Goal: Information Seeking & Learning: Learn about a topic

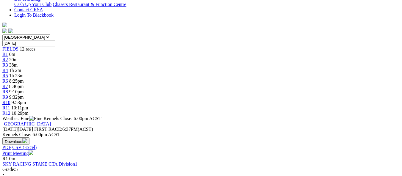
scroll to position [149, 0]
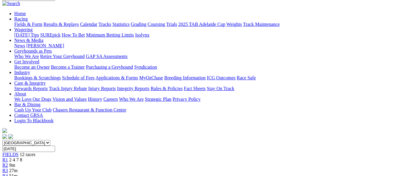
scroll to position [30, 0]
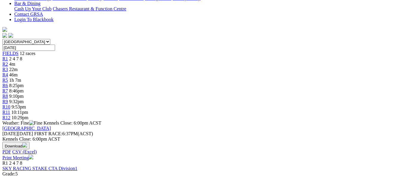
scroll to position [149, 0]
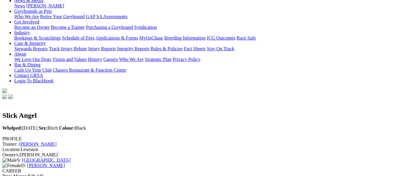
scroll to position [89, 0]
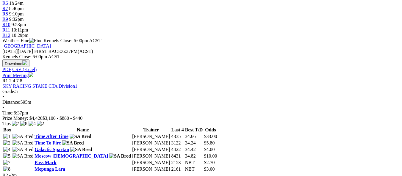
scroll to position [268, 0]
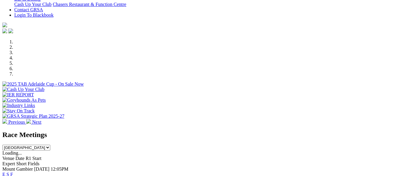
scroll to position [149, 0]
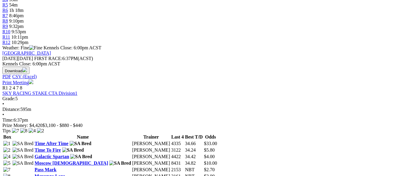
scroll to position [238, 0]
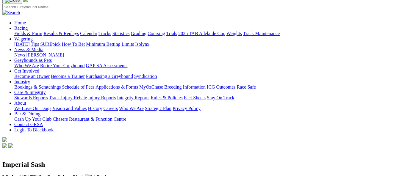
scroll to position [30, 0]
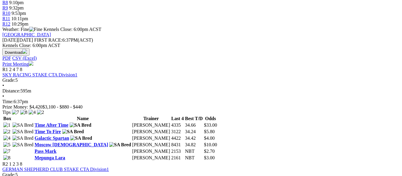
scroll to position [268, 0]
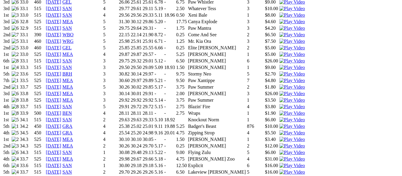
scroll to position [595, 0]
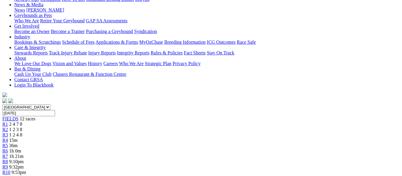
scroll to position [89, 0]
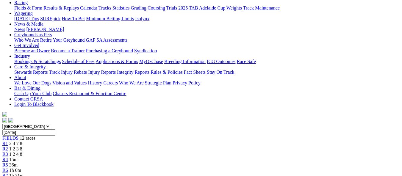
scroll to position [30, 0]
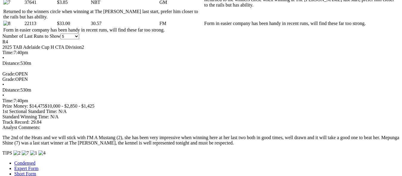
scroll to position [387, 0]
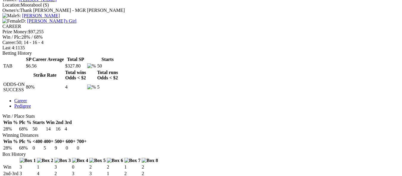
scroll to position [238, 0]
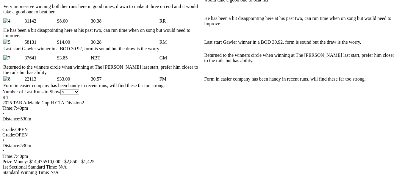
scroll to position [387, 0]
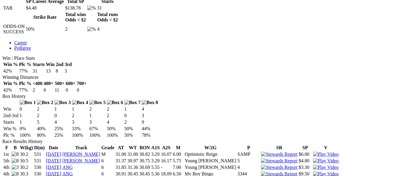
scroll to position [268, 0]
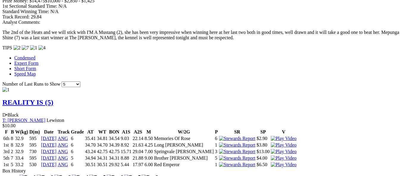
scroll to position [565, 0]
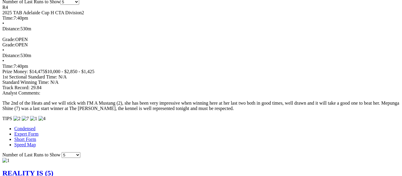
scroll to position [446, 0]
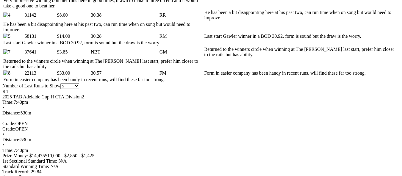
scroll to position [357, 0]
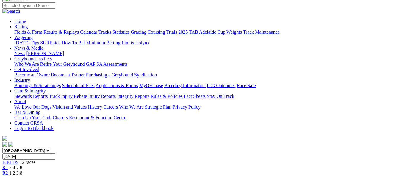
scroll to position [44, 0]
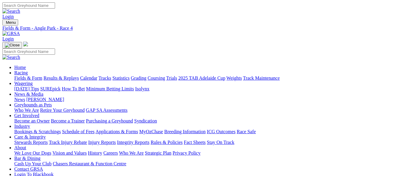
click at [78, 76] on link "Results & Replays" at bounding box center [60, 78] width 35 height 5
click at [32, 76] on link "Fields & Form" at bounding box center [28, 78] width 28 height 5
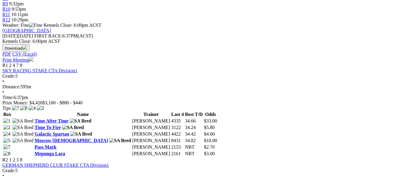
scroll to position [268, 0]
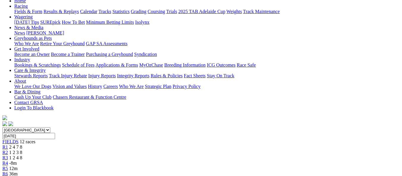
scroll to position [59, 0]
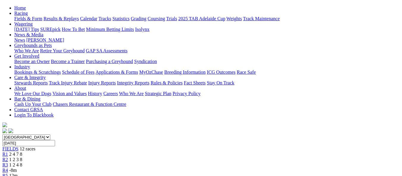
click at [8, 173] on link "R5" at bounding box center [5, 175] width 6 height 5
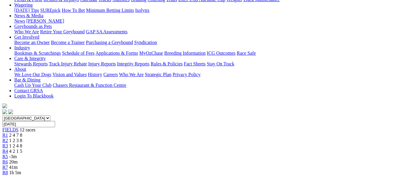
scroll to position [59, 0]
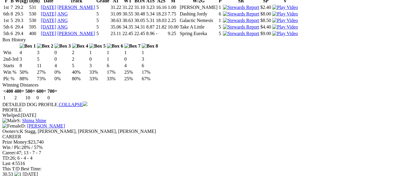
scroll to position [654, 0]
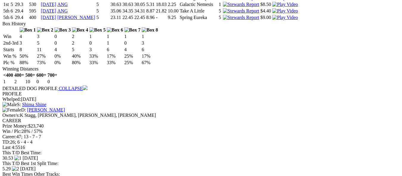
scroll to position [654, 0]
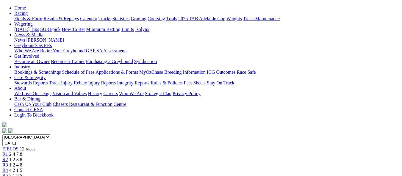
scroll to position [30, 0]
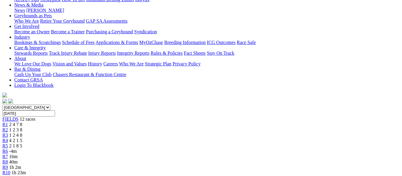
scroll to position [59, 0]
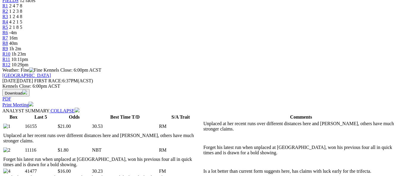
scroll to position [208, 0]
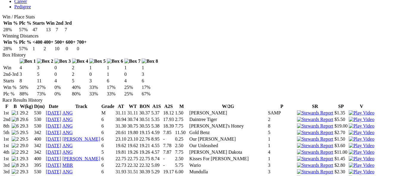
scroll to position [327, 0]
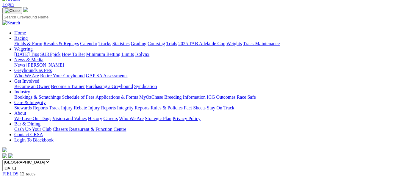
scroll to position [30, 0]
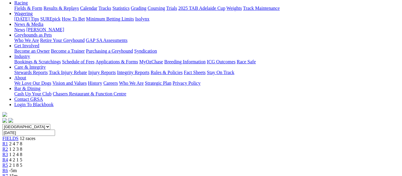
scroll to position [59, 0]
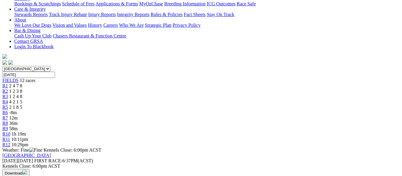
scroll to position [89, 0]
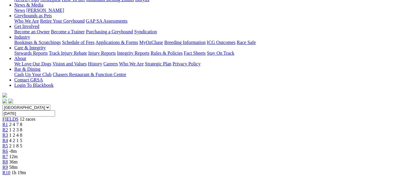
click at [229, 154] on div "R7 12m" at bounding box center [200, 156] width 397 height 5
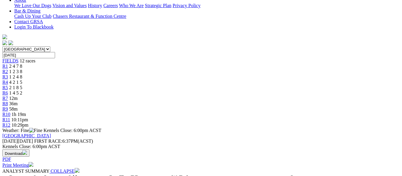
scroll to position [149, 0]
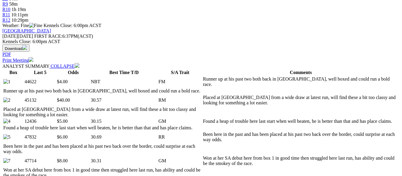
scroll to position [238, 0]
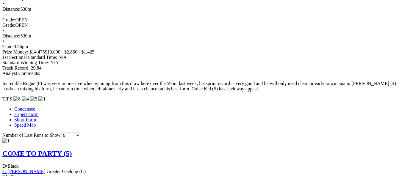
scroll to position [446, 0]
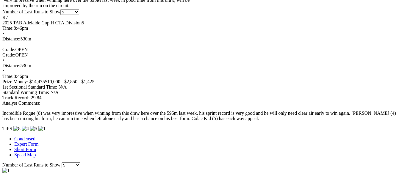
drag, startPoint x: 120, startPoint y: 100, endPoint x: 121, endPoint y: 106, distance: 5.4
drag, startPoint x: 121, startPoint y: 106, endPoint x: 0, endPoint y: 90, distance: 121.8
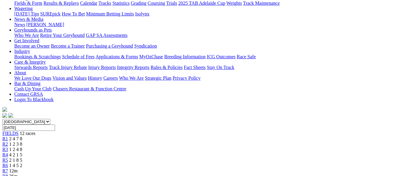
scroll to position [30, 0]
